Goal: Book appointment/travel/reservation

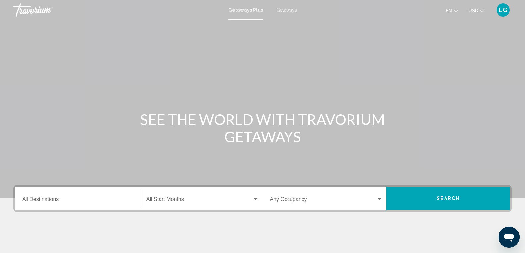
click at [286, 9] on span "Getaways" at bounding box center [286, 9] width 21 height 5
click at [55, 203] on input "Destination All Destinations" at bounding box center [78, 201] width 113 height 6
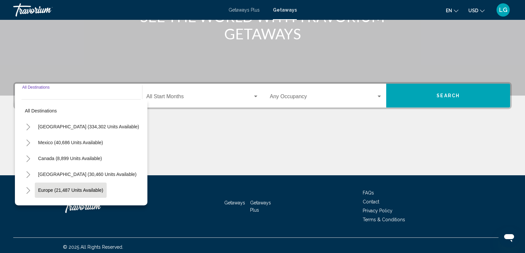
scroll to position [106, 0]
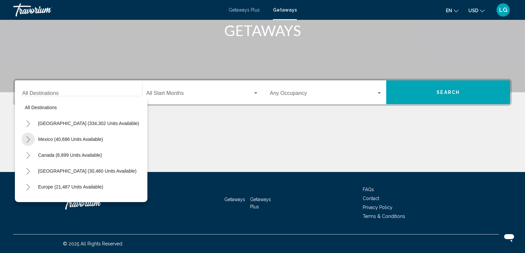
click at [25, 140] on button "Toggle Mexico (40,686 units available)" at bounding box center [28, 139] width 13 height 13
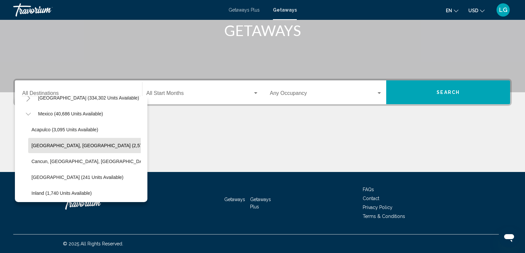
scroll to position [33, 0]
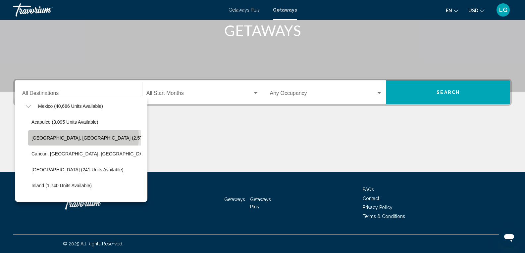
click at [77, 137] on span "[GEOGRAPHIC_DATA], [GEOGRAPHIC_DATA] (2,574 units available)" at bounding box center [104, 137] width 147 height 5
type input "**********"
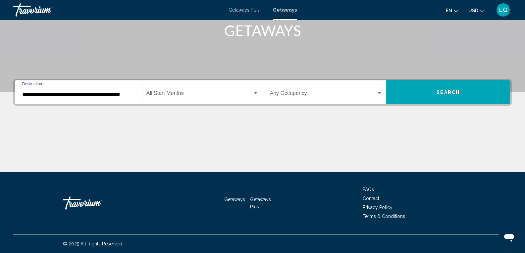
click at [199, 95] on span "Search widget" at bounding box center [199, 95] width 106 height 6
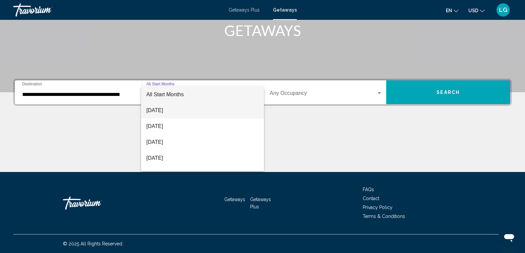
click at [156, 112] on span "[DATE]" at bounding box center [202, 111] width 112 height 16
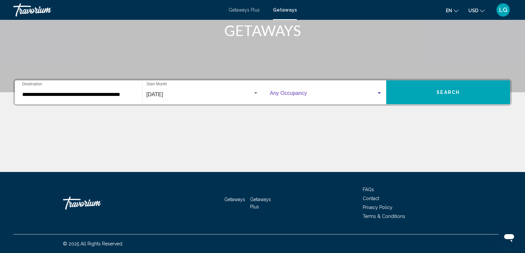
click at [313, 95] on span "Search widget" at bounding box center [323, 95] width 107 height 6
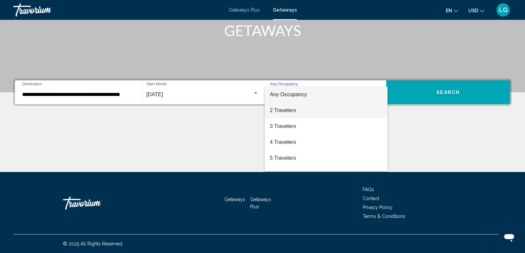
click at [298, 109] on span "2 Travelers" at bounding box center [326, 111] width 113 height 16
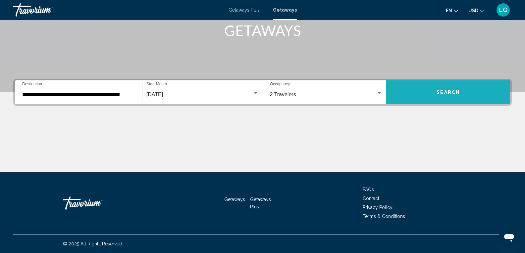
click at [456, 95] on span "Search" at bounding box center [447, 92] width 23 height 5
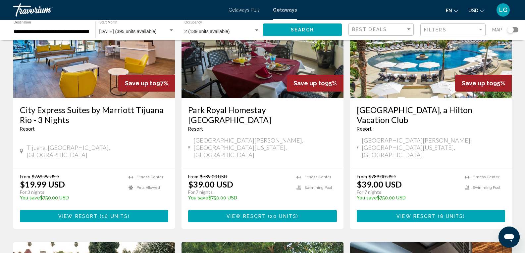
scroll to position [33, 0]
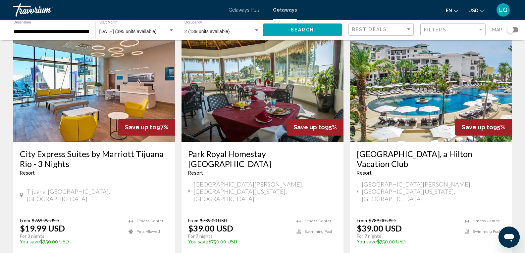
click at [448, 97] on img "Main content" at bounding box center [431, 89] width 162 height 106
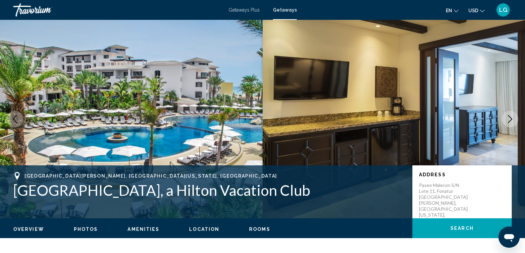
click at [508, 118] on icon "Next image" at bounding box center [510, 119] width 8 height 8
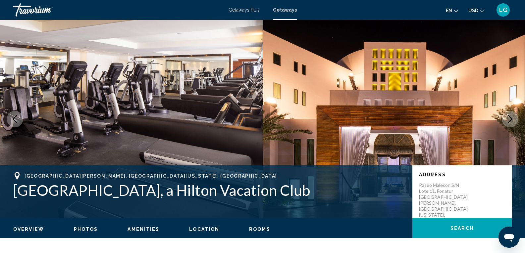
click at [508, 118] on icon "Next image" at bounding box center [510, 119] width 8 height 8
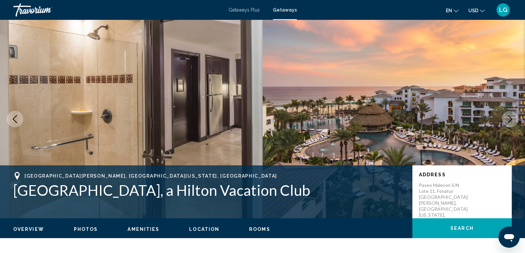
click at [508, 118] on icon "Next image" at bounding box center [510, 119] width 8 height 8
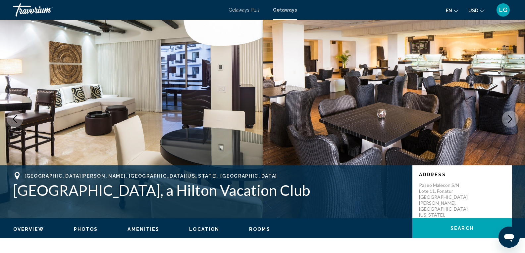
click at [508, 118] on icon "Next image" at bounding box center [510, 119] width 8 height 8
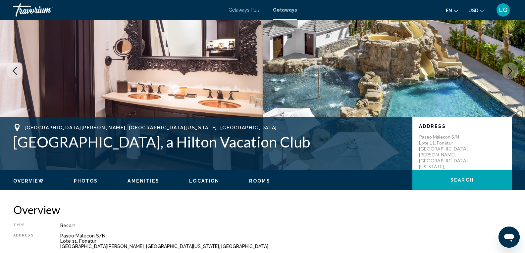
scroll to position [33, 0]
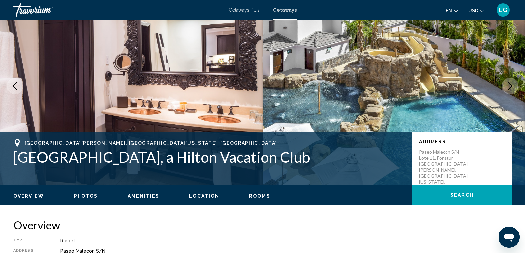
click at [509, 88] on icon "Next image" at bounding box center [510, 86] width 8 height 8
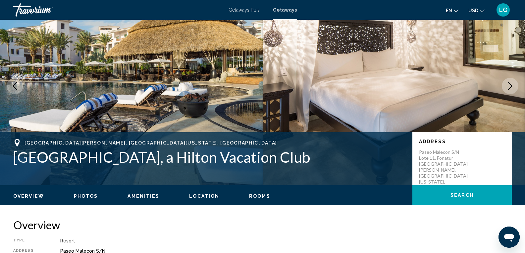
click at [509, 88] on icon "Next image" at bounding box center [510, 86] width 8 height 8
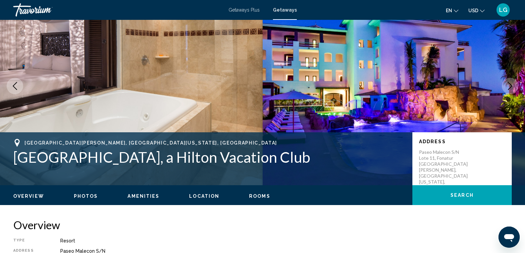
click at [509, 88] on icon "Next image" at bounding box center [510, 86] width 8 height 8
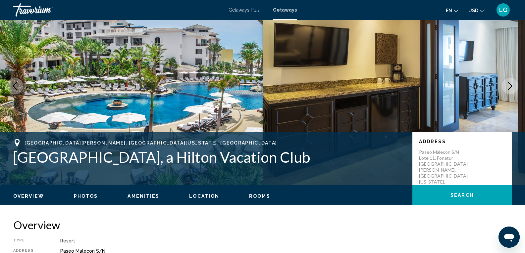
click at [509, 88] on icon "Next image" at bounding box center [510, 86] width 8 height 8
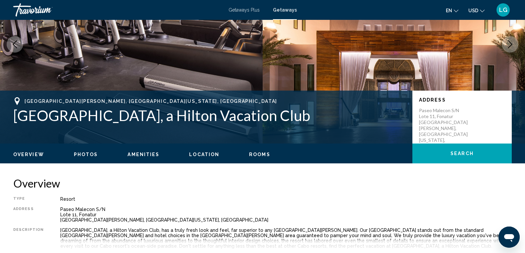
scroll to position [165, 0]
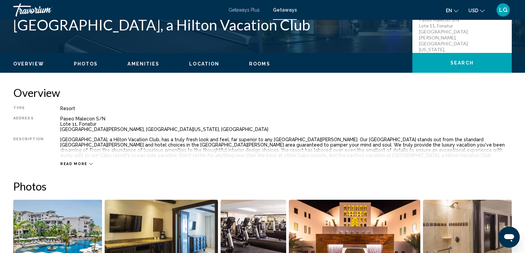
click at [65, 163] on span "Read more" at bounding box center [73, 164] width 27 height 4
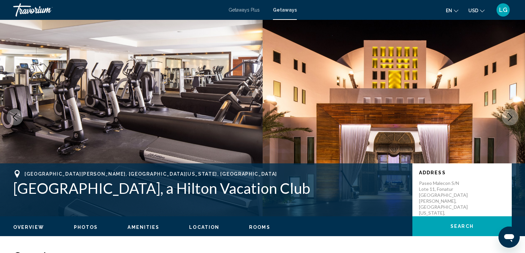
scroll to position [0, 0]
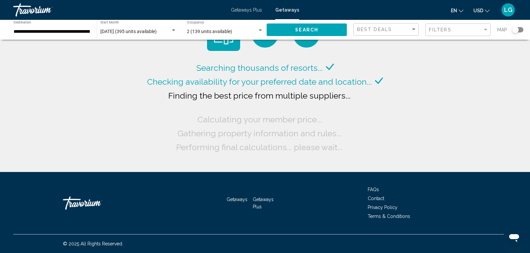
click at [154, 28] on div "[DATE] (395 units available) Start Month All Start Months" at bounding box center [138, 30] width 76 height 18
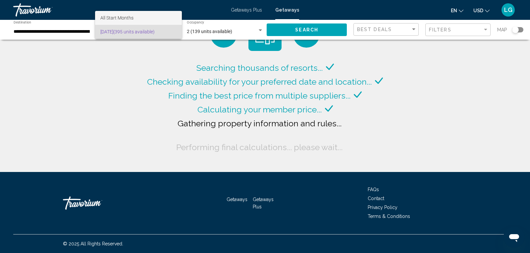
click at [120, 19] on span "All Start Months" at bounding box center [116, 17] width 33 height 5
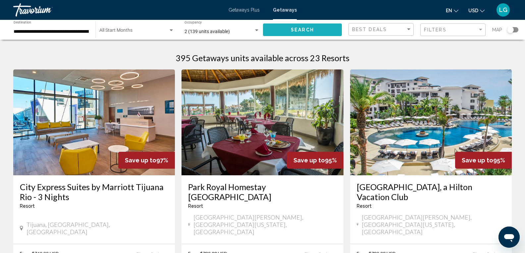
click at [303, 31] on span "Search" at bounding box center [302, 29] width 23 height 5
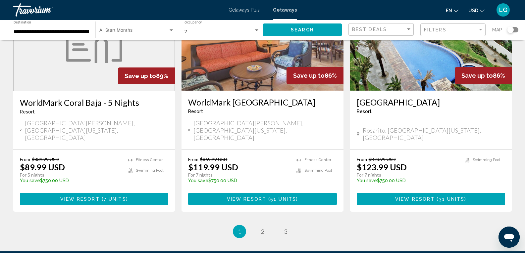
scroll to position [846, 0]
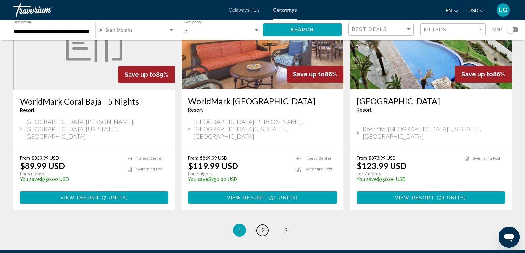
click at [263, 227] on span "2" at bounding box center [262, 230] width 3 height 7
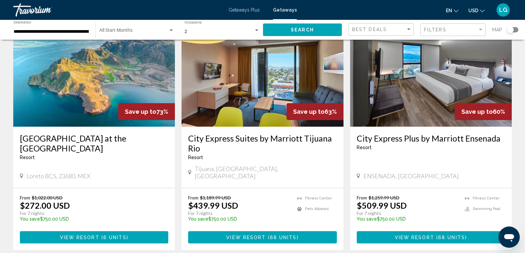
scroll to position [827, 0]
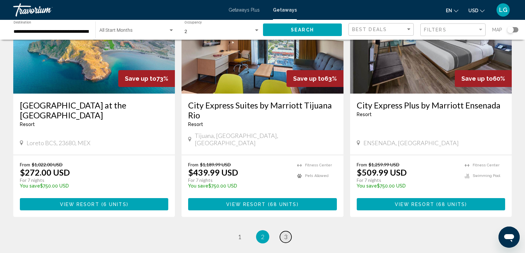
click at [289, 231] on link "page 3" at bounding box center [286, 237] width 12 height 12
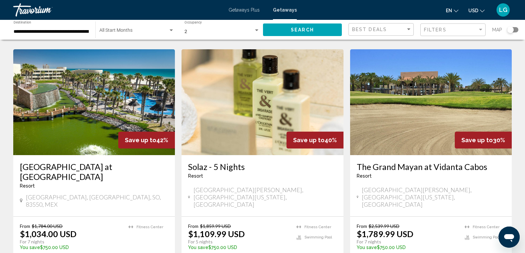
scroll to position [385, 0]
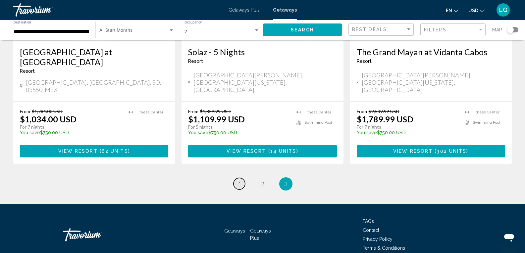
click at [238, 180] on span "1" at bounding box center [239, 183] width 3 height 7
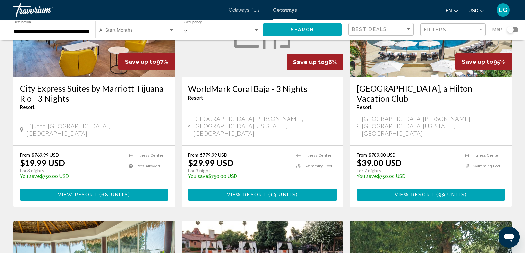
scroll to position [99, 0]
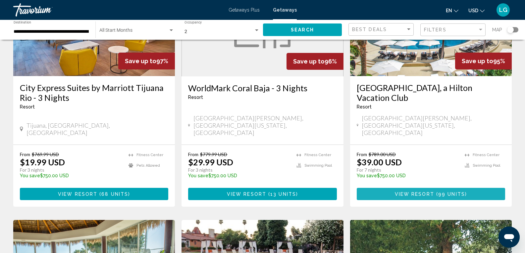
click at [435, 188] on button "View Resort ( 99 units )" at bounding box center [430, 194] width 148 height 12
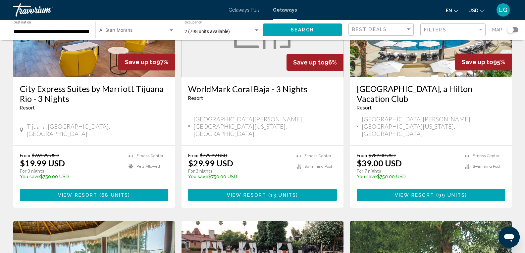
scroll to position [33, 0]
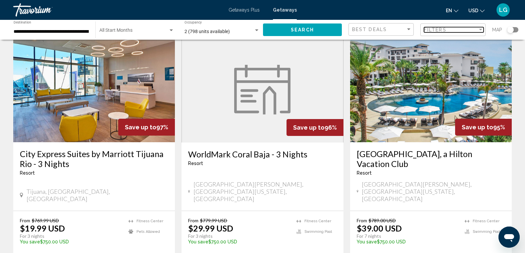
click at [462, 32] on div "Filters" at bounding box center [451, 29] width 54 height 5
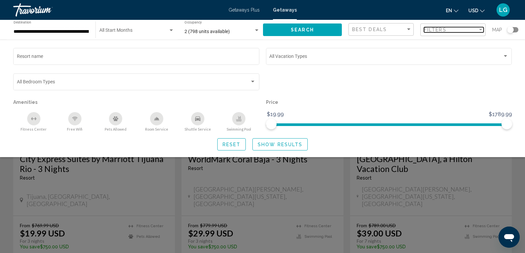
scroll to position [66, 0]
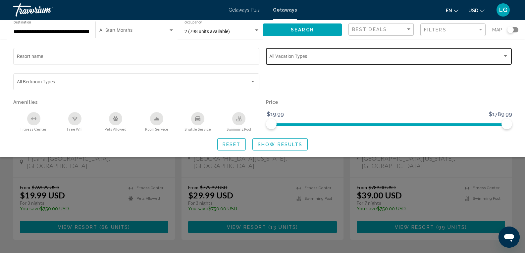
click at [496, 54] on div "Vacation Types All Vacation Types" at bounding box center [388, 56] width 239 height 18
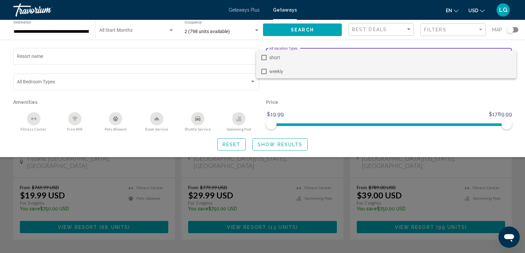
click at [262, 71] on mat-pseudo-checkbox at bounding box center [263, 71] width 5 height 5
click at [267, 143] on div at bounding box center [262, 126] width 525 height 253
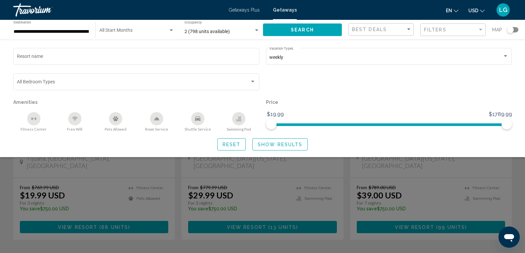
click at [271, 144] on span "Show Results" at bounding box center [280, 144] width 45 height 5
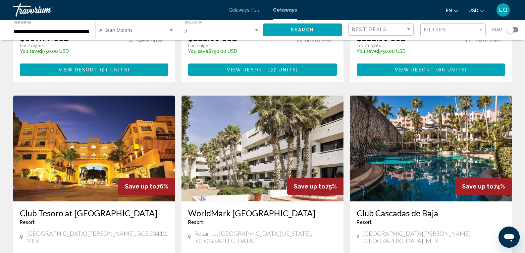
scroll to position [695, 0]
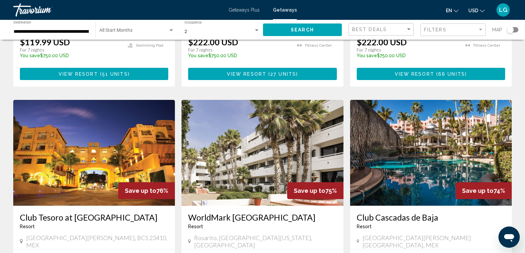
click at [437, 107] on img "Main content" at bounding box center [431, 153] width 162 height 106
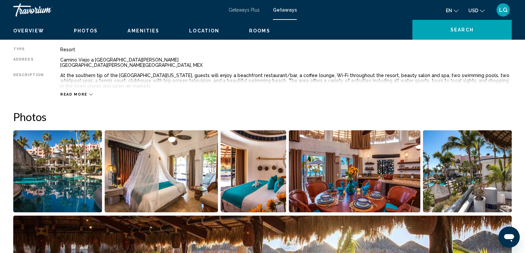
scroll to position [232, 0]
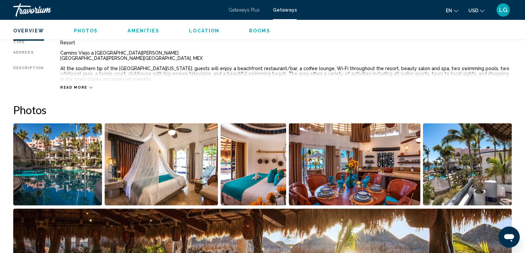
click at [76, 85] on div "Read more" at bounding box center [285, 81] width 451 height 18
click at [67, 87] on span "Read more" at bounding box center [73, 87] width 27 height 4
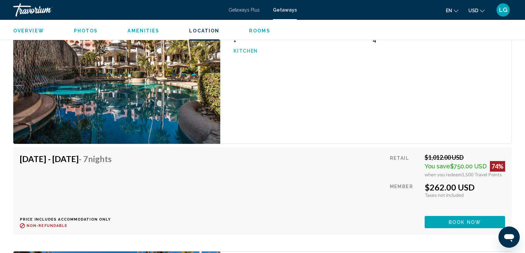
scroll to position [1106, 0]
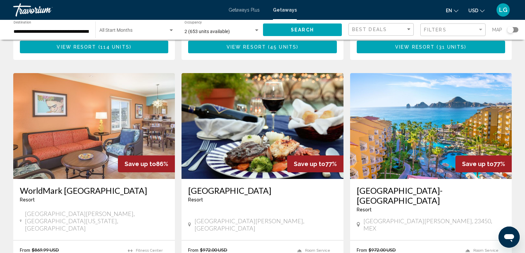
scroll to position [463, 0]
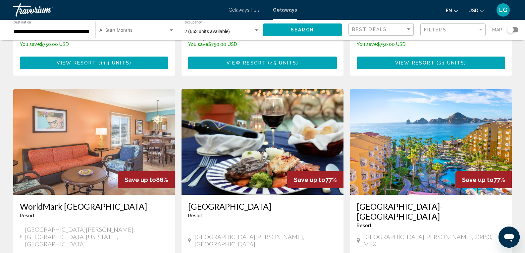
click at [284, 115] on img "Main content" at bounding box center [262, 142] width 162 height 106
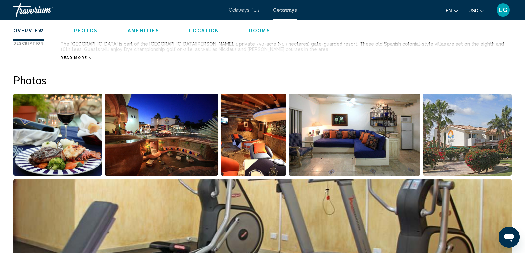
scroll to position [298, 0]
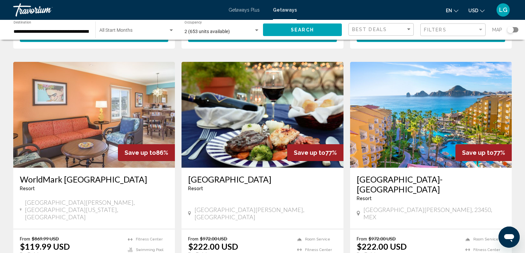
scroll to position [496, 0]
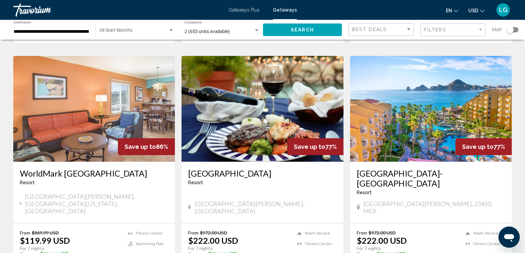
click at [87, 85] on img "Main content" at bounding box center [94, 109] width 162 height 106
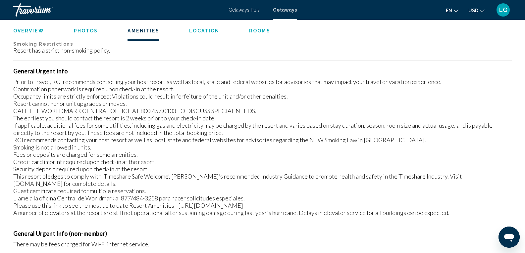
scroll to position [761, 0]
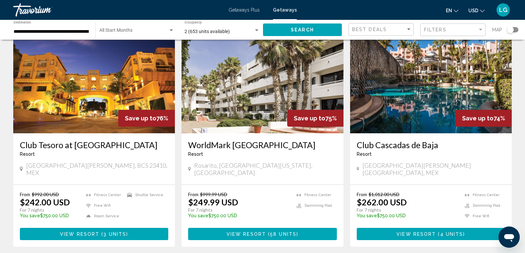
scroll to position [826, 0]
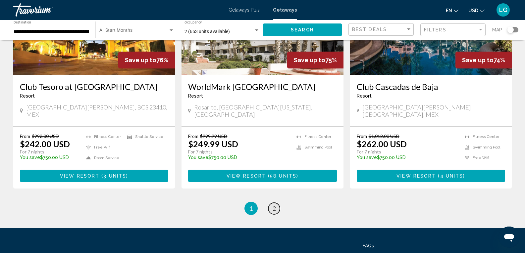
click at [271, 203] on link "page 2" at bounding box center [274, 209] width 12 height 12
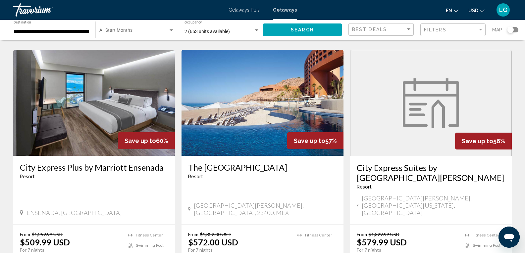
scroll to position [265, 0]
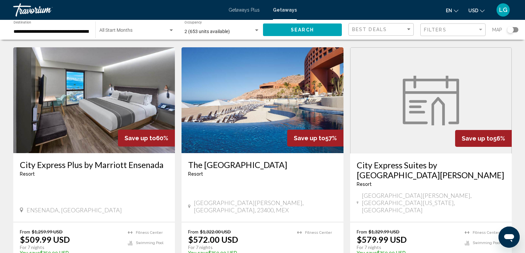
click at [256, 112] on img "Main content" at bounding box center [262, 100] width 162 height 106
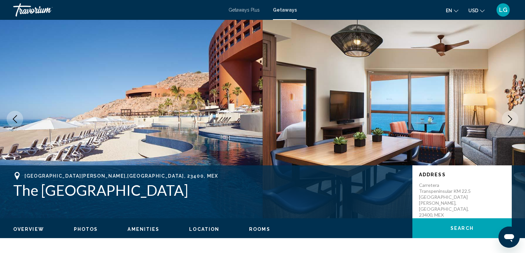
click at [210, 123] on img "Main content" at bounding box center [131, 119] width 262 height 199
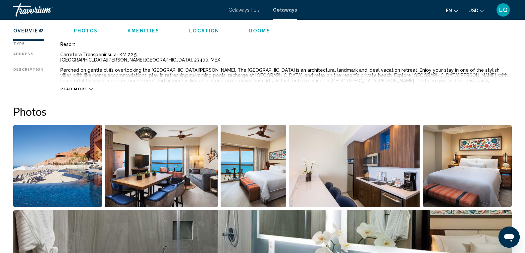
scroll to position [232, 0]
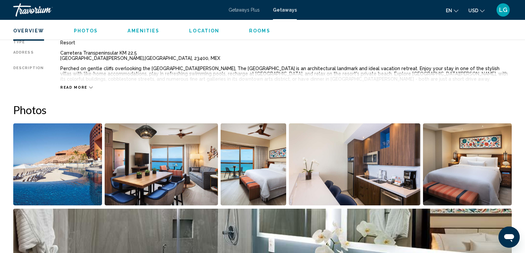
click at [73, 87] on span "Read more" at bounding box center [73, 87] width 27 height 4
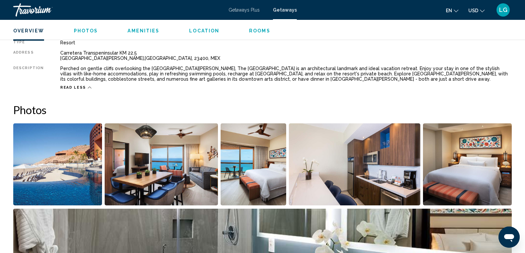
click at [43, 165] on img "Open full-screen image slider" at bounding box center [57, 164] width 89 height 82
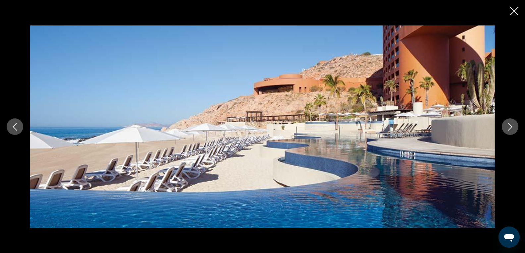
click at [511, 125] on icon "Next image" at bounding box center [510, 127] width 8 height 8
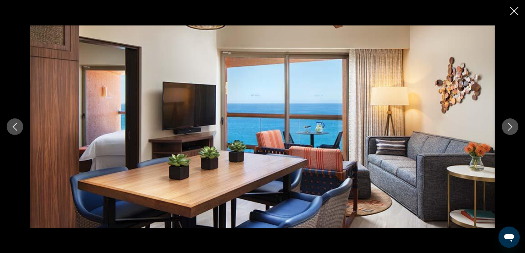
click at [510, 127] on icon "Next image" at bounding box center [510, 127] width 8 height 8
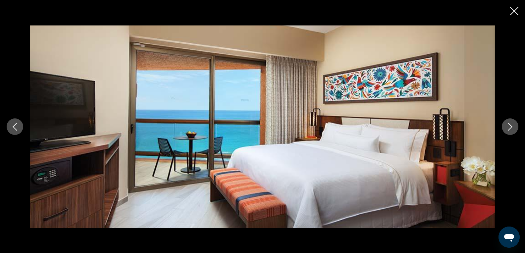
click at [510, 127] on icon "Next image" at bounding box center [510, 127] width 8 height 8
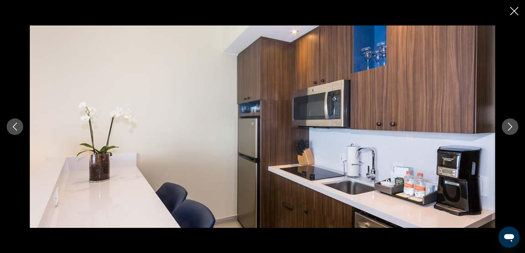
click at [13, 129] on icon "Previous image" at bounding box center [15, 127] width 8 height 8
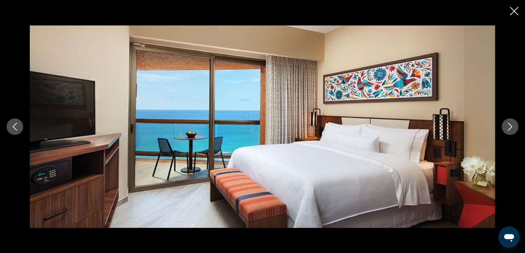
click at [516, 128] on button "Next image" at bounding box center [509, 126] width 17 height 17
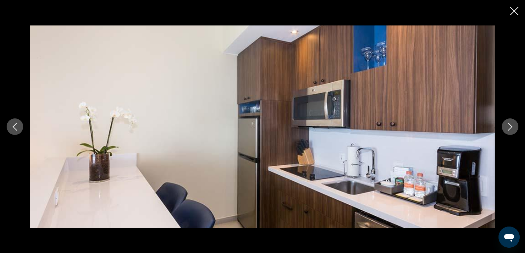
click at [516, 128] on button "Next image" at bounding box center [509, 126] width 17 height 17
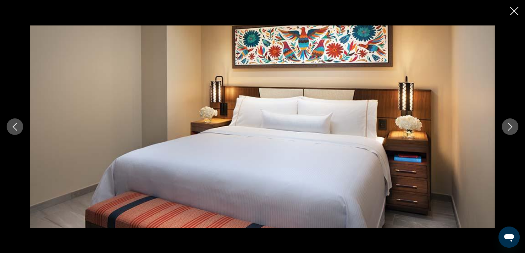
click at [516, 128] on button "Next image" at bounding box center [509, 126] width 17 height 17
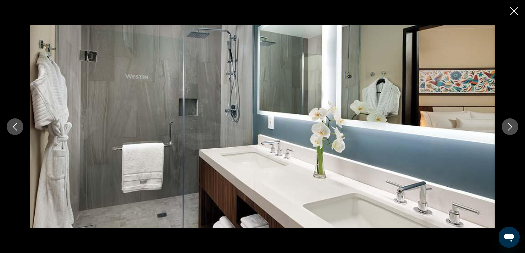
click at [516, 128] on button "Next image" at bounding box center [509, 126] width 17 height 17
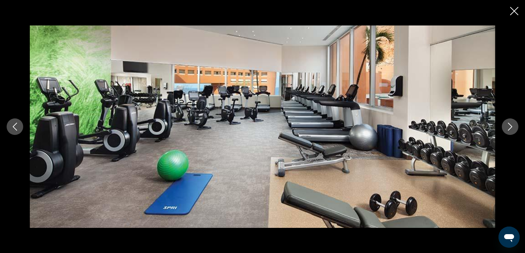
click at [516, 128] on button "Next image" at bounding box center [509, 126] width 17 height 17
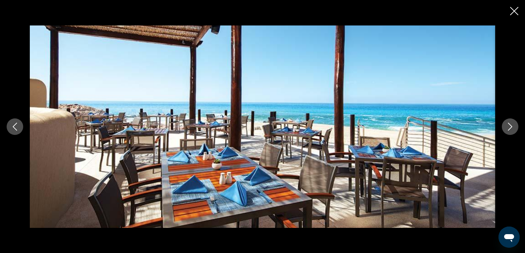
click at [516, 128] on button "Next image" at bounding box center [509, 126] width 17 height 17
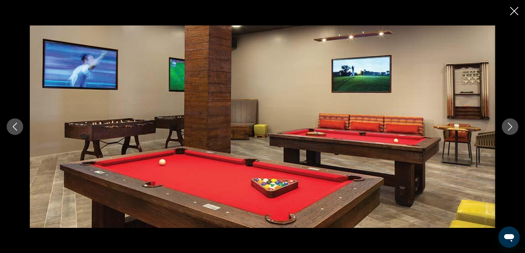
click at [516, 128] on button "Next image" at bounding box center [509, 126] width 17 height 17
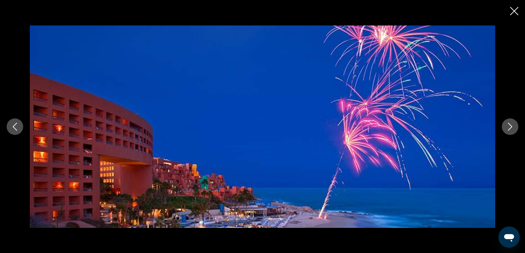
click at [516, 128] on button "Next image" at bounding box center [509, 126] width 17 height 17
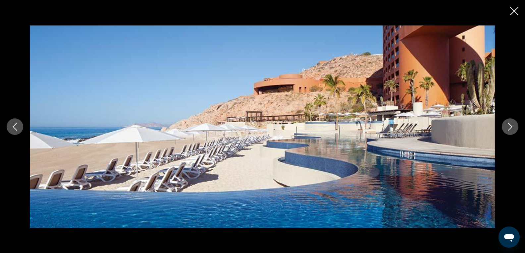
click at [512, 15] on icon "Close slideshow" at bounding box center [514, 11] width 8 height 8
